Goal: Task Accomplishment & Management: Manage account settings

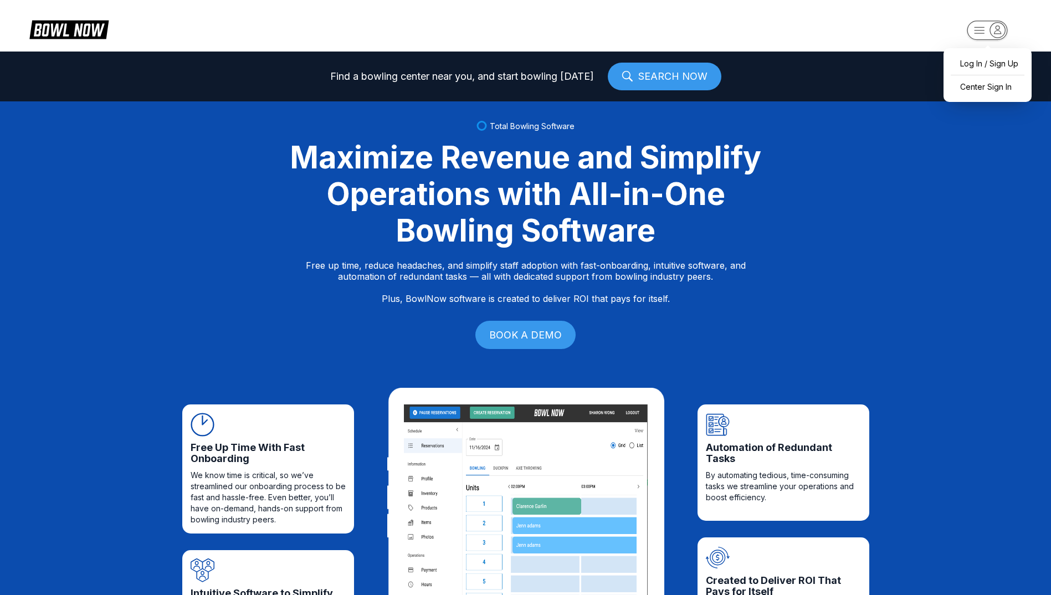
click at [1000, 33] on icon "button" at bounding box center [997, 29] width 7 height 8
click at [997, 89] on div "Center Sign In" at bounding box center [987, 86] width 77 height 19
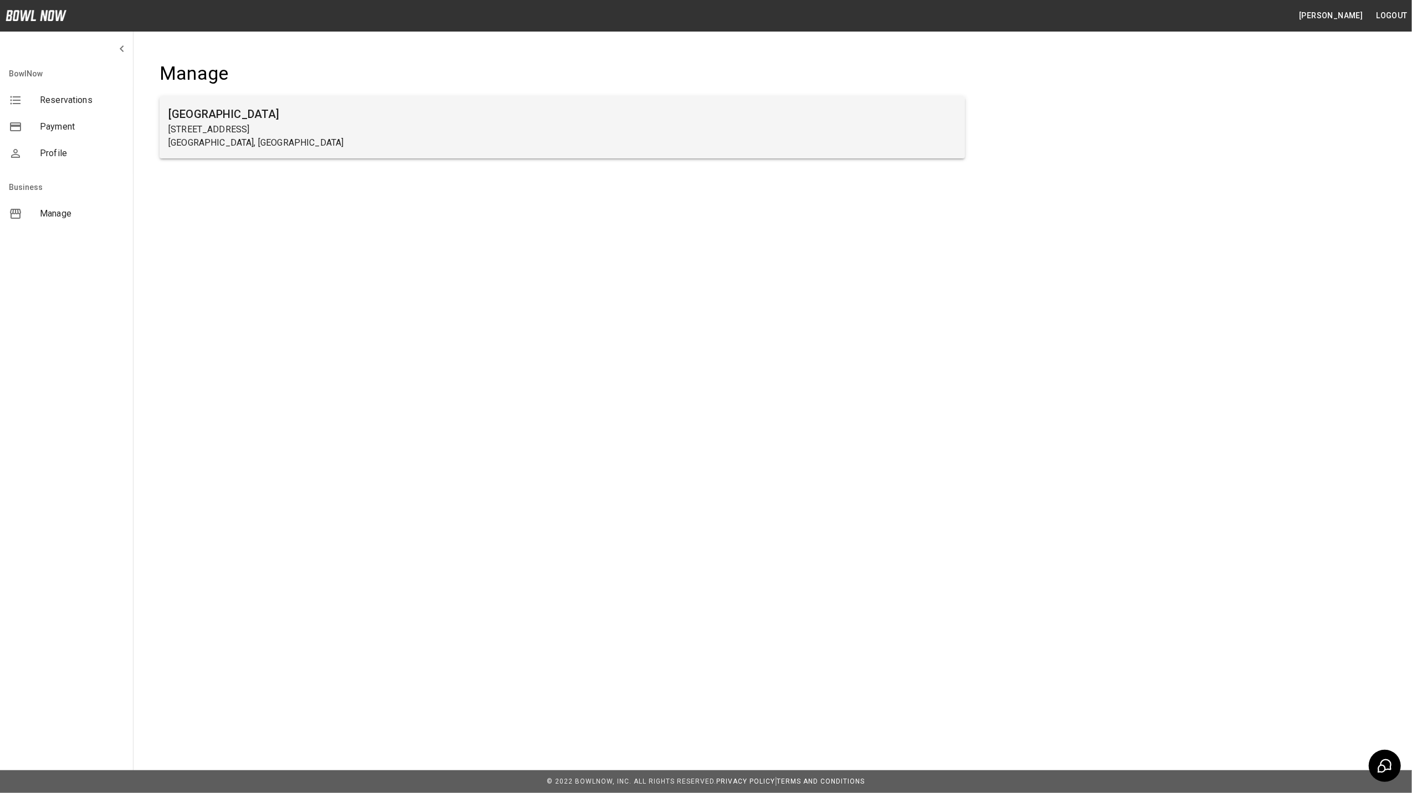
click at [207, 97] on div "[GEOGRAPHIC_DATA] [STREET_ADDRESS]" at bounding box center [562, 127] width 805 height 62
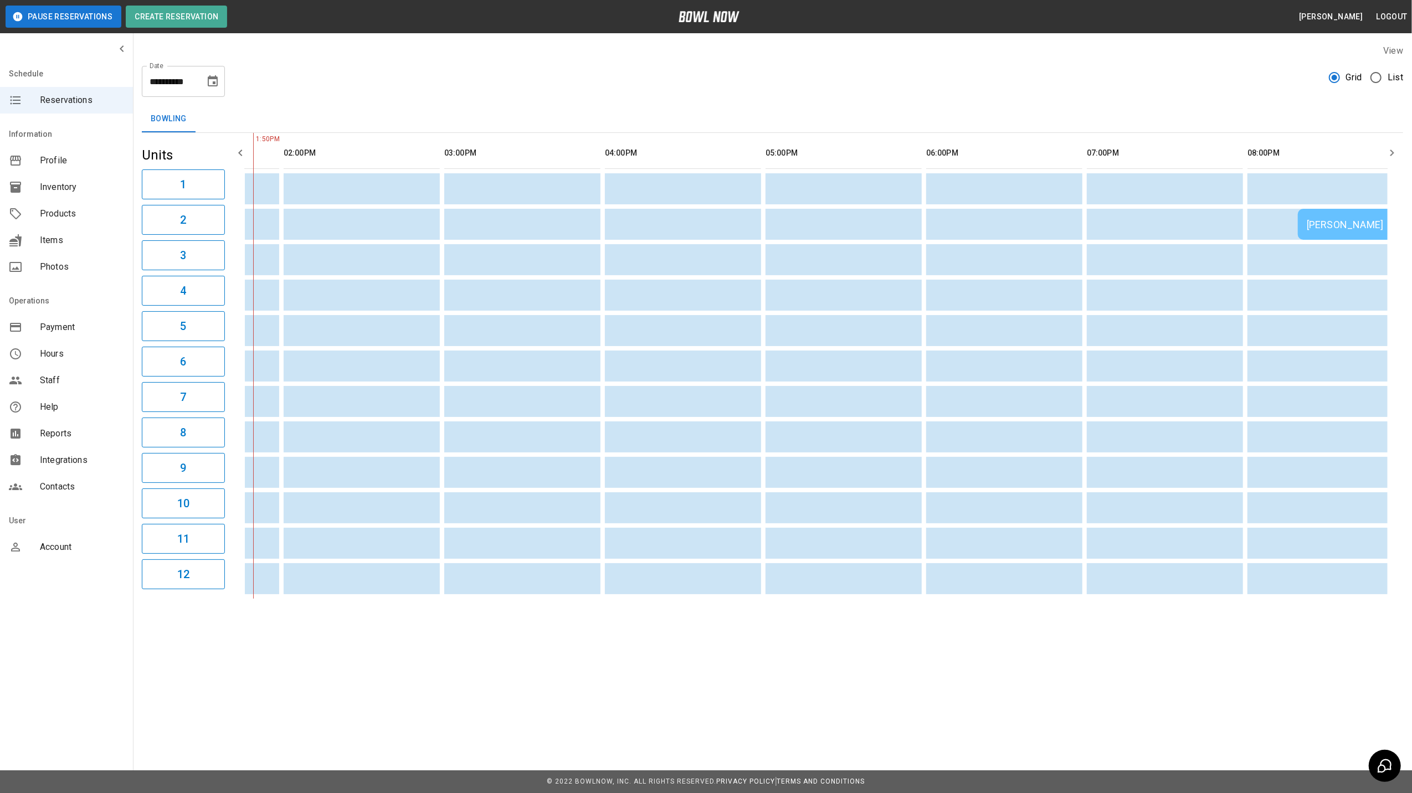
scroll to position [0, 826]
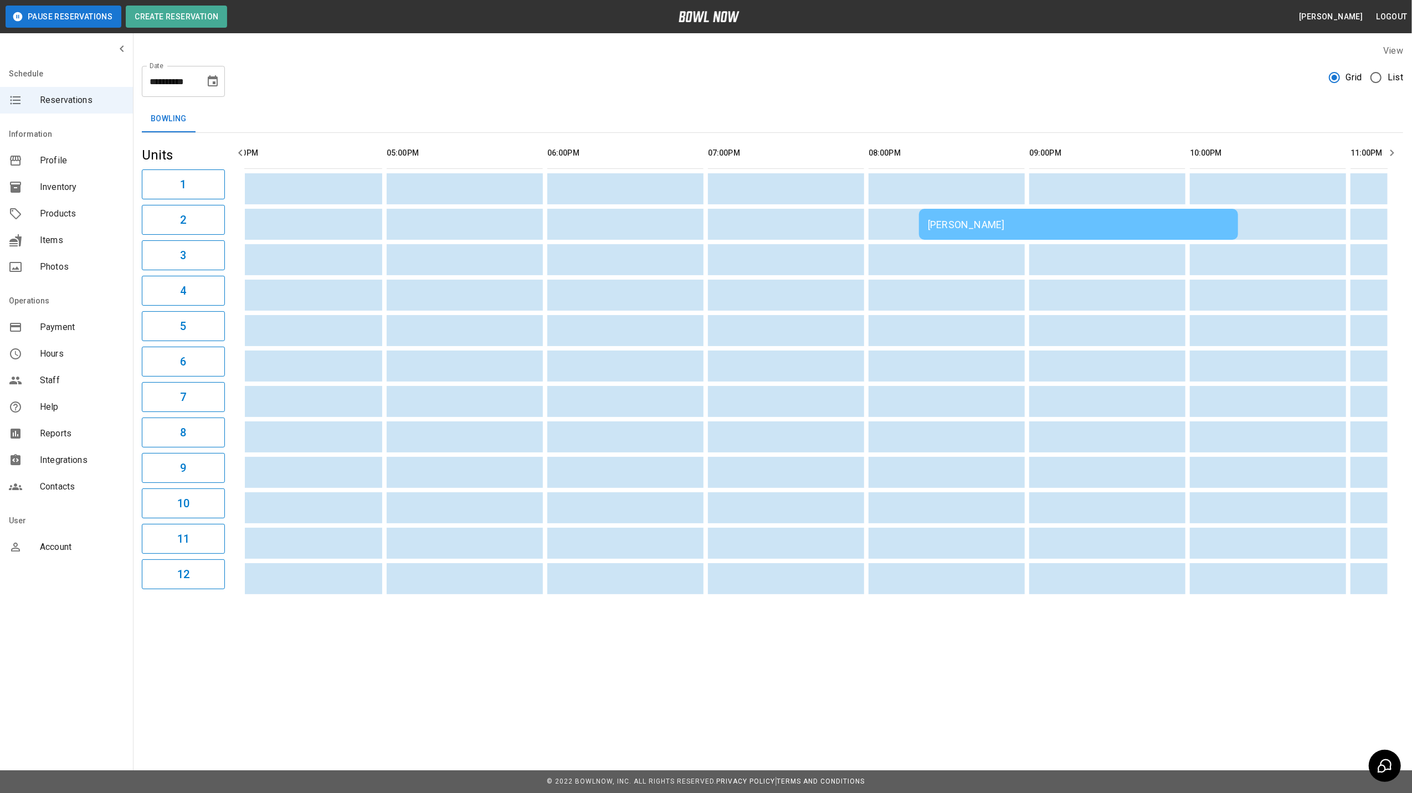
click at [955, 219] on div "Taylor Rondo Rondo" at bounding box center [1078, 225] width 301 height 12
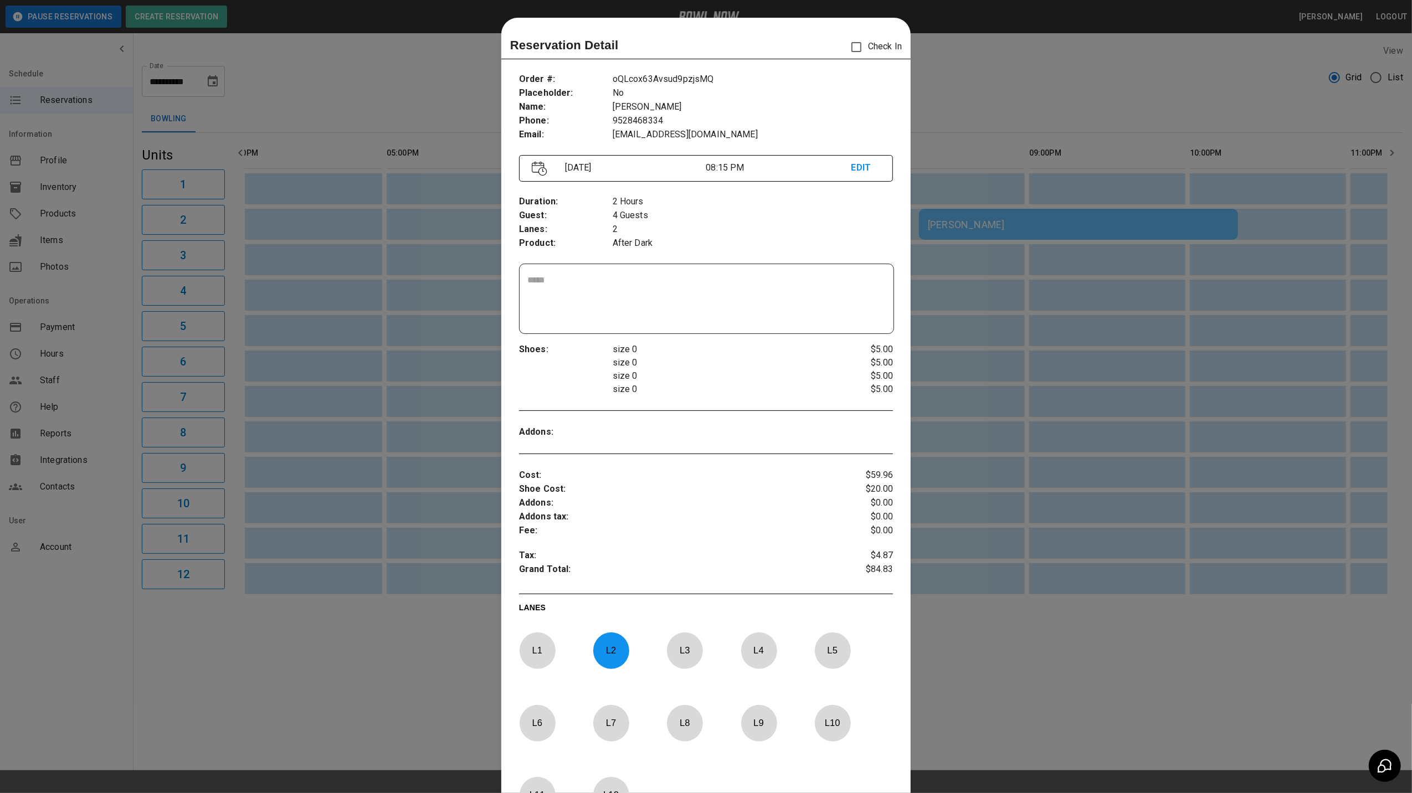
scroll to position [18, 0]
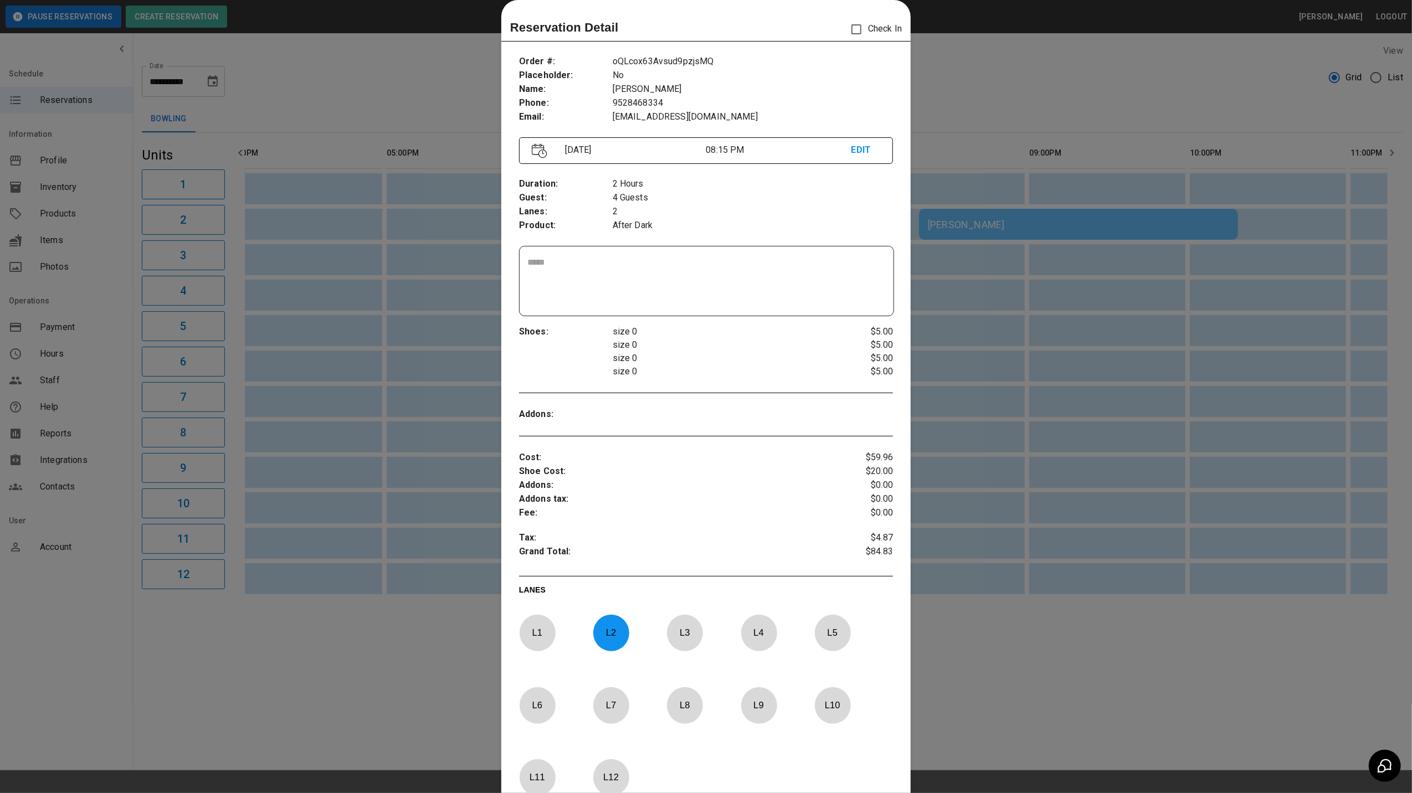
click at [1011, 44] on div at bounding box center [706, 396] width 1412 height 793
